Goal: Transaction & Acquisition: Purchase product/service

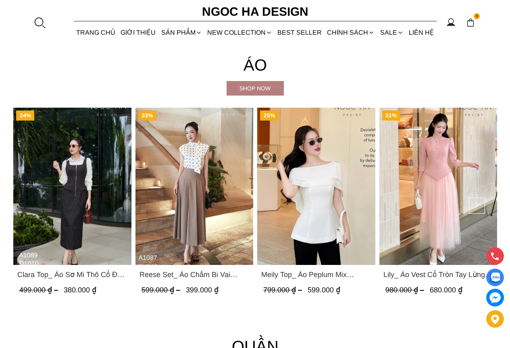
scroll to position [763, 0]
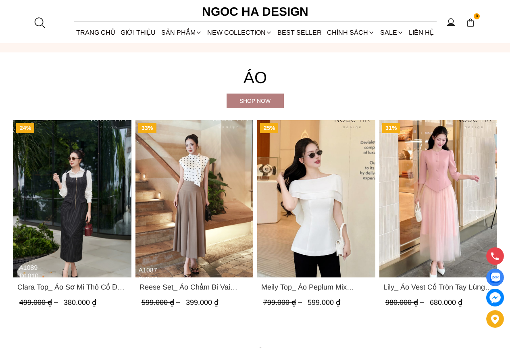
click at [268, 102] on div "Shop now" at bounding box center [254, 100] width 57 height 9
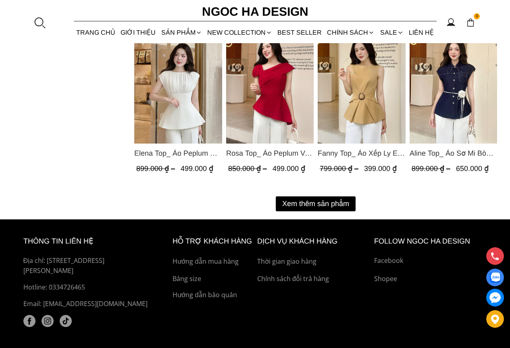
scroll to position [1048, 0]
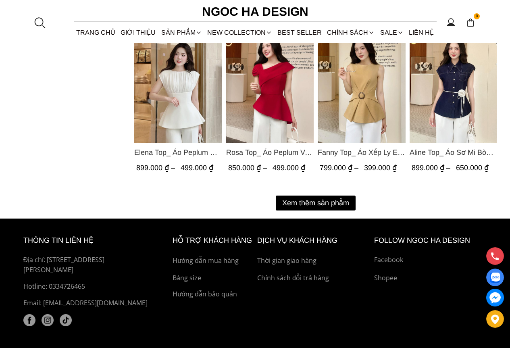
click at [317, 202] on button "Xem thêm sản phẩm" at bounding box center [316, 202] width 80 height 15
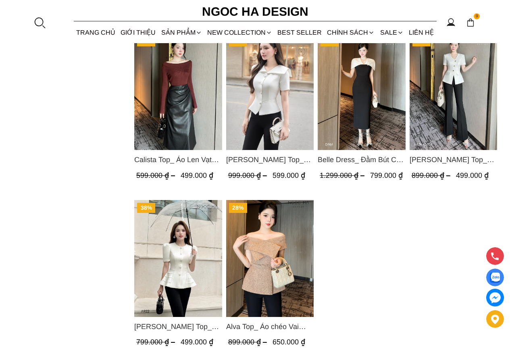
scroll to position [1692, 0]
